Goal: Book appointment/travel/reservation

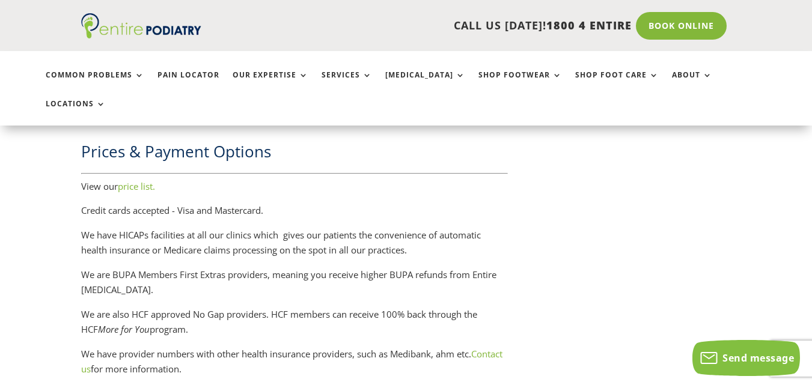
scroll to position [2416, 0]
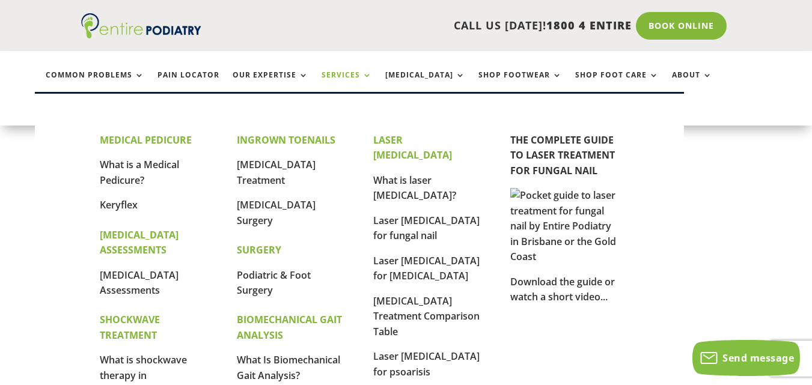
click at [358, 76] on link "Services" at bounding box center [346, 84] width 50 height 26
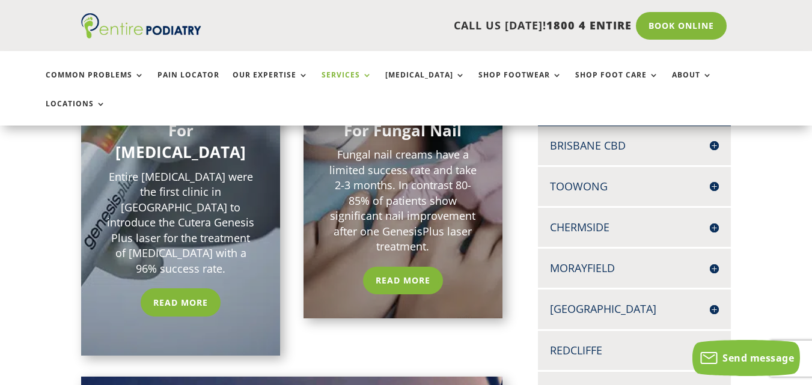
scroll to position [300, 0]
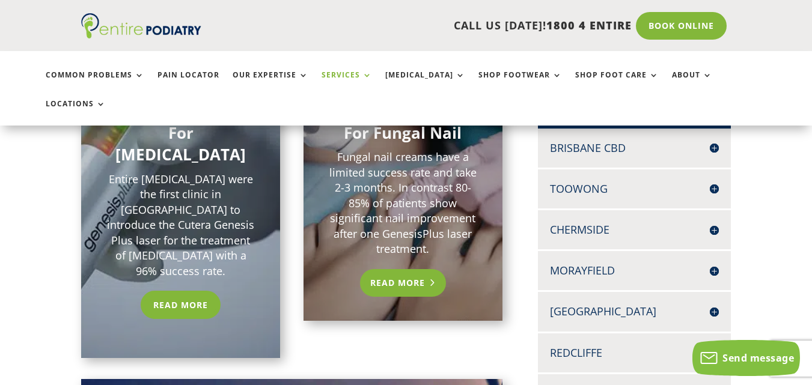
click at [403, 269] on link "Read More" at bounding box center [403, 283] width 86 height 28
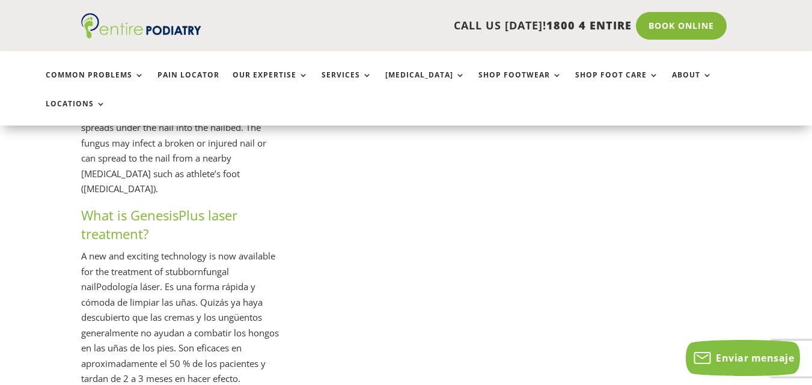
scroll to position [2077, 0]
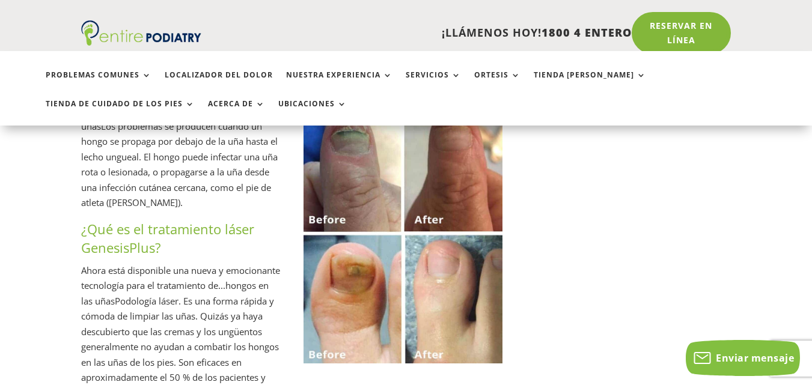
click at [0, 224] on div "Podología láser para problemas de hongos en las uñas Entre el 80 y el 85 % de l…" at bounding box center [406, 345] width 812 height 4129
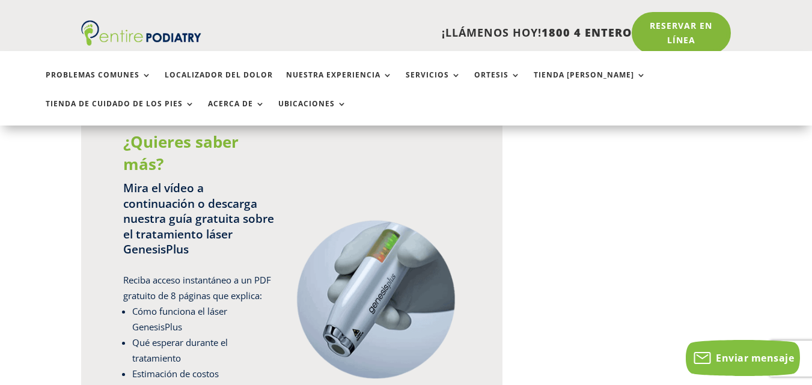
scroll to position [3129, 0]
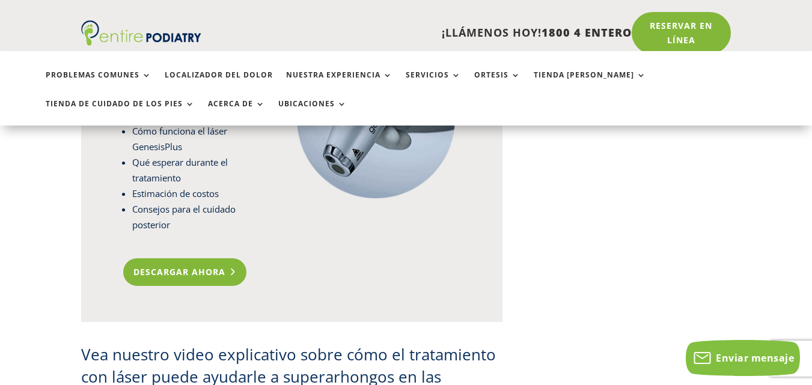
click at [202, 266] on font "Descargar ahora" at bounding box center [179, 271] width 92 height 11
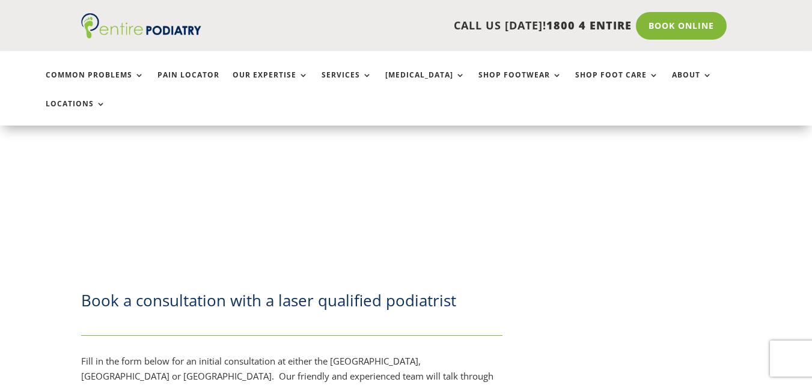
scroll to position [3129, 0]
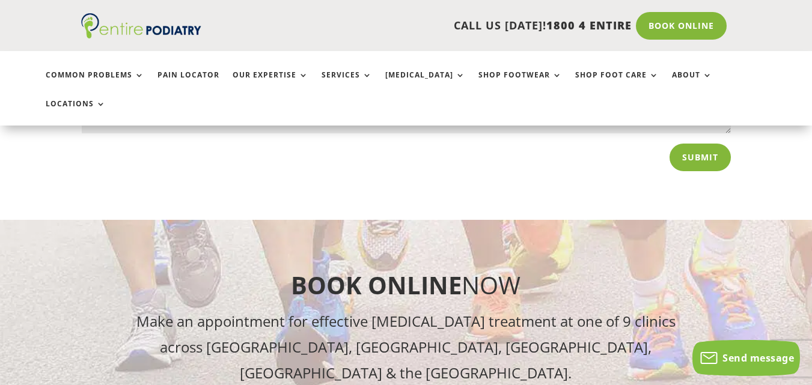
scroll to position [4301, 0]
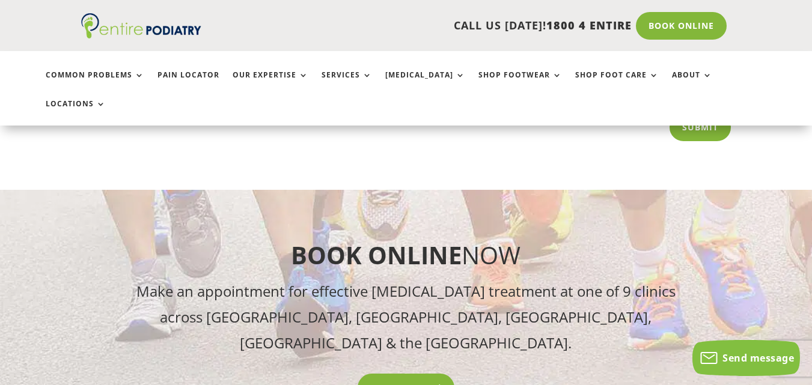
click at [425, 374] on link "Book Online" at bounding box center [406, 388] width 97 height 28
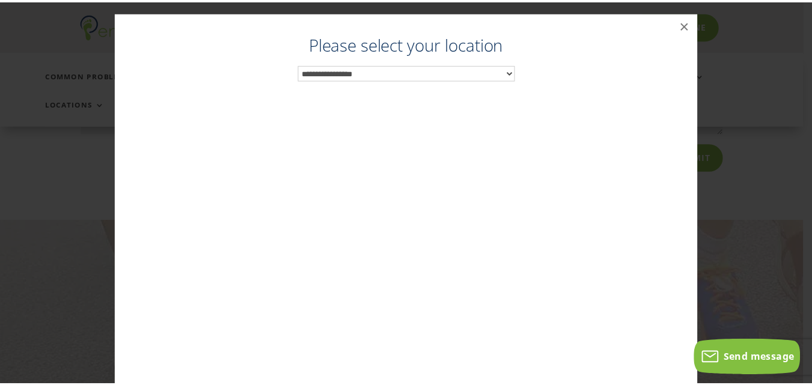
scroll to position [4267, 0]
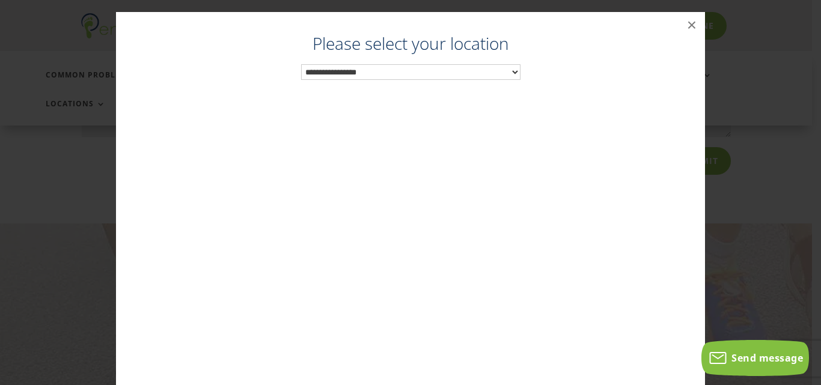
click at [484, 69] on select "**********" at bounding box center [410, 72] width 219 height 16
click at [686, 23] on button "×" at bounding box center [691, 25] width 26 height 26
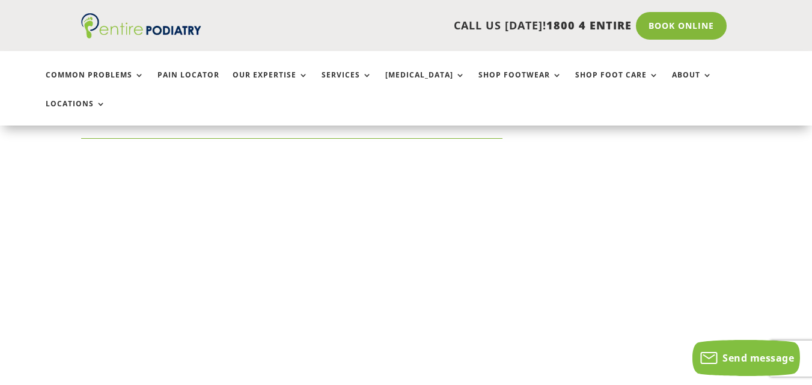
scroll to position [3126, 0]
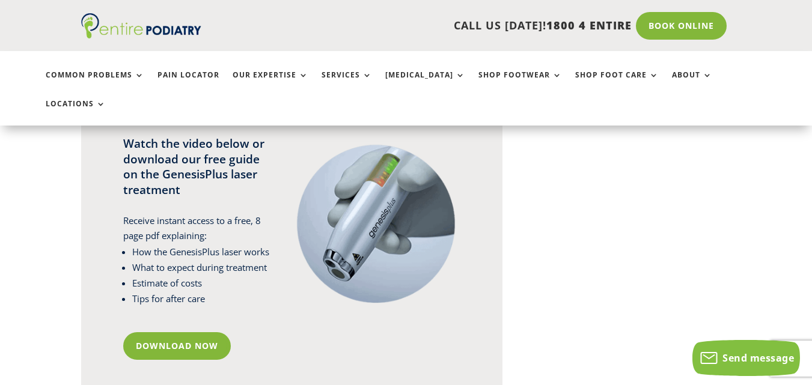
scroll to position [2795, 0]
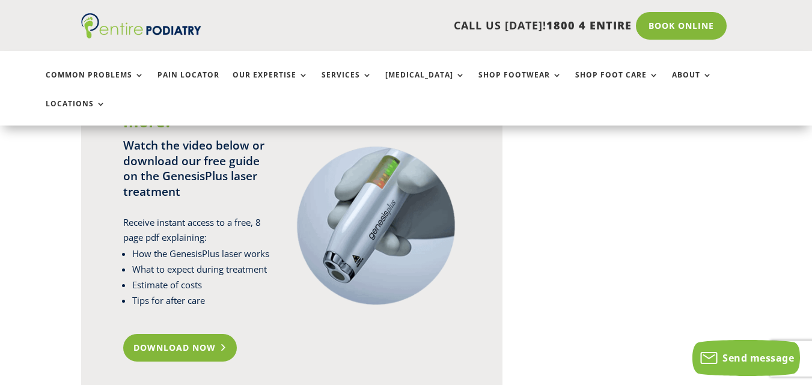
click at [175, 334] on link "Download Now" at bounding box center [180, 348] width 114 height 28
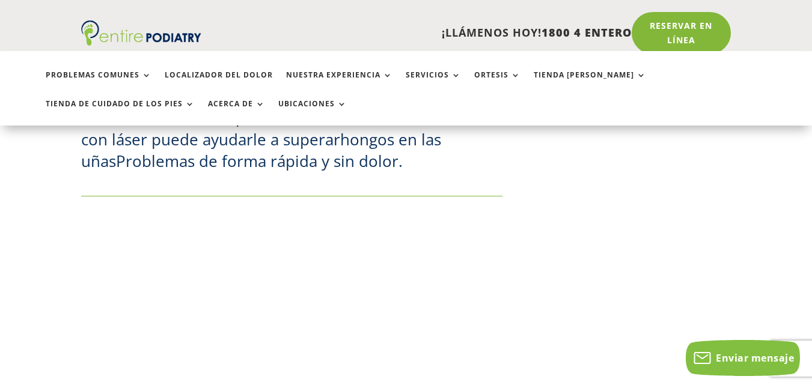
scroll to position [3647, 0]
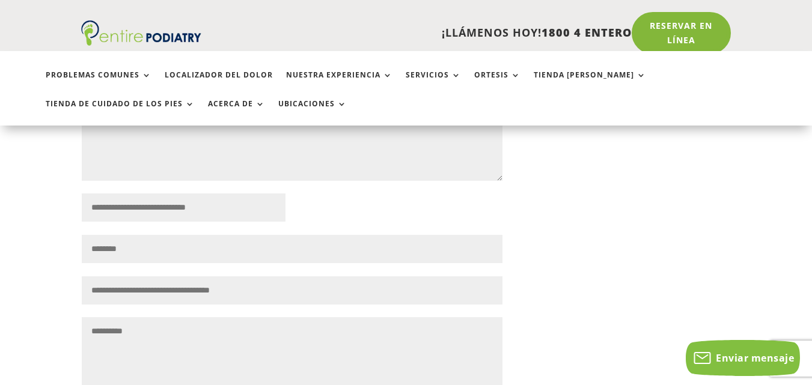
scroll to position [4038, 0]
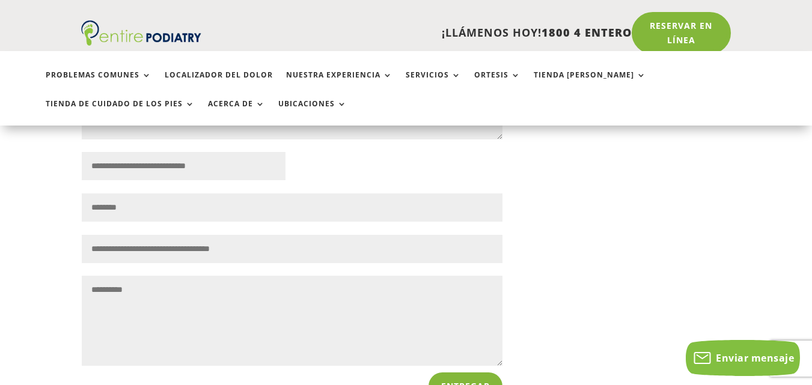
click at [327, 235] on input "Preferred call back time" at bounding box center [292, 249] width 421 height 28
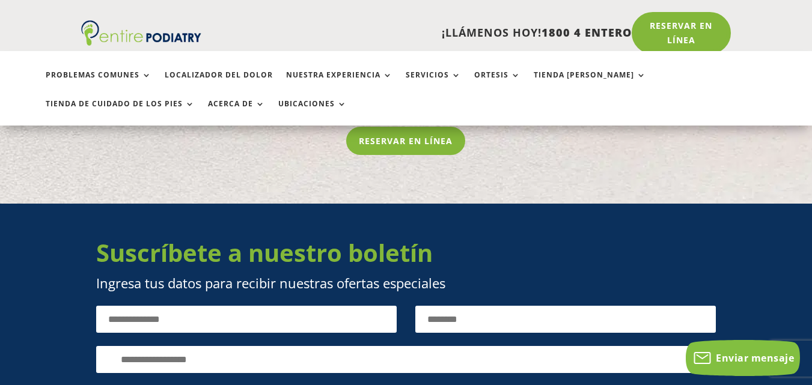
scroll to position [4699, 0]
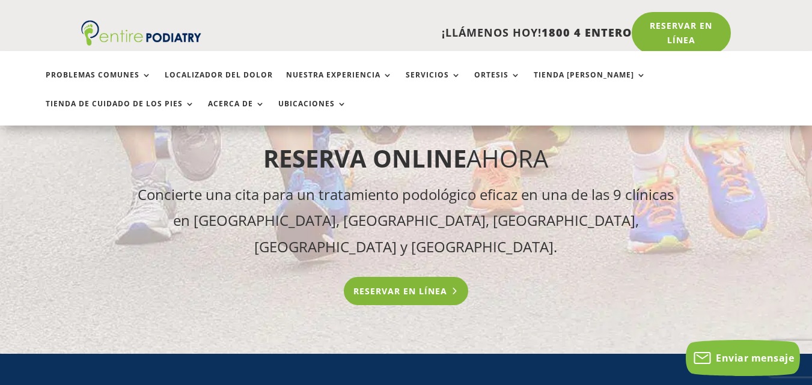
click at [440, 277] on link "Reservar en línea" at bounding box center [406, 291] width 125 height 28
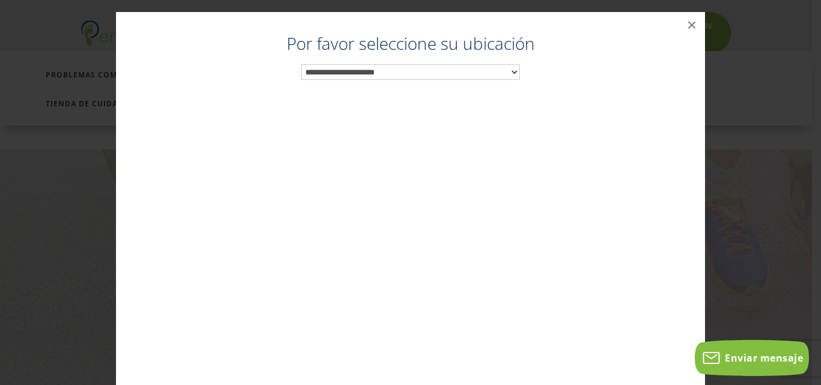
scroll to position [4636, 0]
click at [499, 77] on select "**********" at bounding box center [410, 72] width 219 height 16
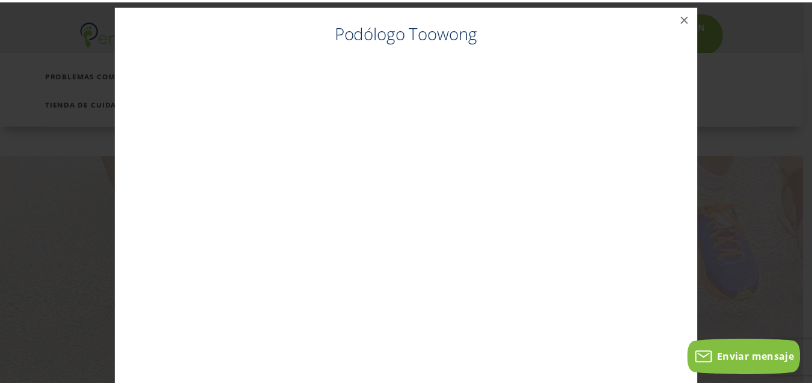
scroll to position [24, 0]
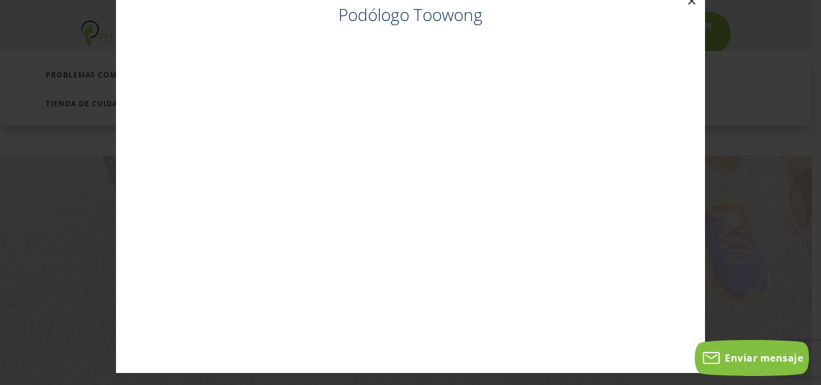
click at [686, 7] on button "×" at bounding box center [691, 1] width 26 height 26
